Goal: Information Seeking & Learning: Learn about a topic

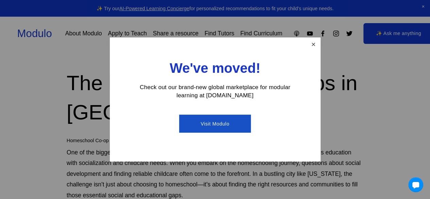
click at [313, 45] on link "Close" at bounding box center [313, 44] width 12 height 12
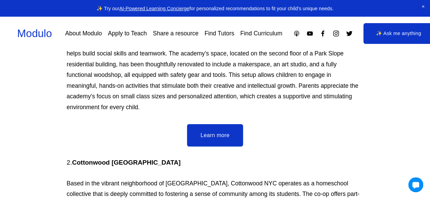
scroll to position [939, 0]
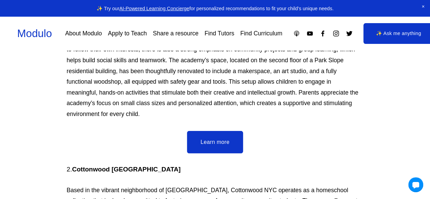
click at [211, 131] on link "Learn more" at bounding box center [215, 142] width 56 height 22
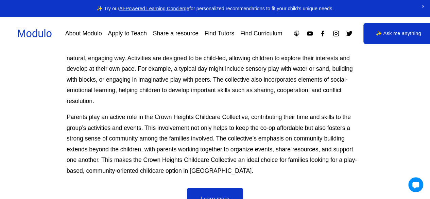
scroll to position [2515, 0]
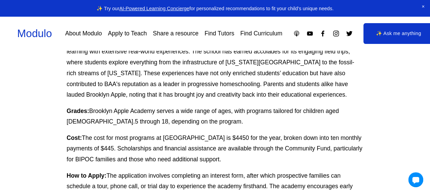
scroll to position [585, 0]
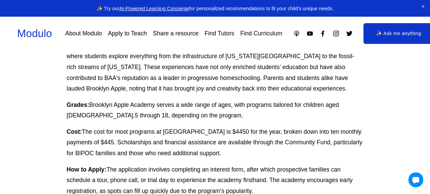
drag, startPoint x: 432, startPoint y: 8, endPoint x: 431, endPoint y: 30, distance: 21.8
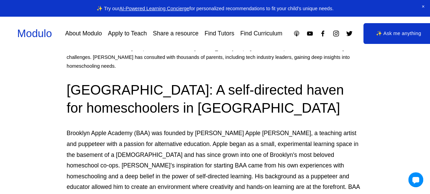
scroll to position [395, 0]
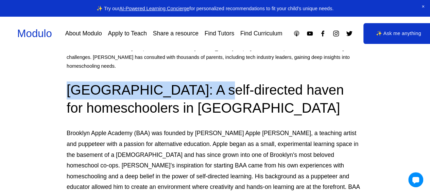
drag, startPoint x: 220, startPoint y: 84, endPoint x: 68, endPoint y: 82, distance: 151.6
click at [68, 82] on h2 "[GEOGRAPHIC_DATA]: A self-directed haven for homeschoolers in [GEOGRAPHIC_DATA]" at bounding box center [215, 99] width 297 height 36
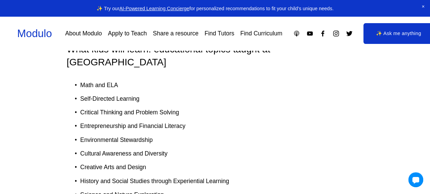
scroll to position [1482, 0]
